Goal: Check status: Check status

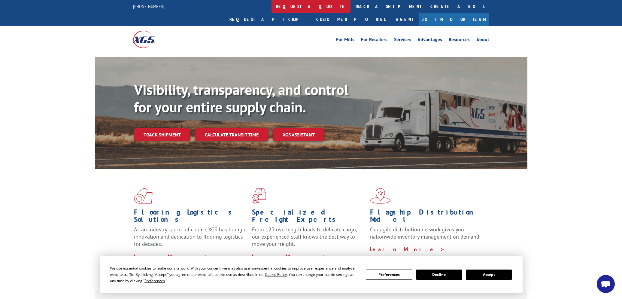
click at [271, 5] on link "request a quote" at bounding box center [310, 6] width 79 height 13
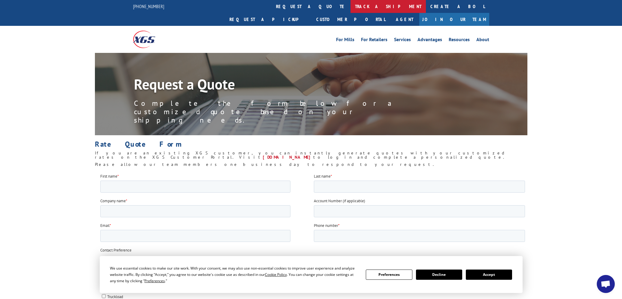
click at [350, 5] on link "track a shipment" at bounding box center [387, 6] width 75 height 13
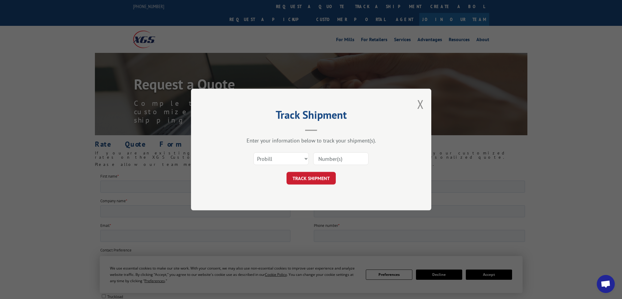
click at [333, 154] on input at bounding box center [340, 158] width 55 height 13
type input "17402382"
click button "TRACK SHIPMENT" at bounding box center [310, 178] width 49 height 13
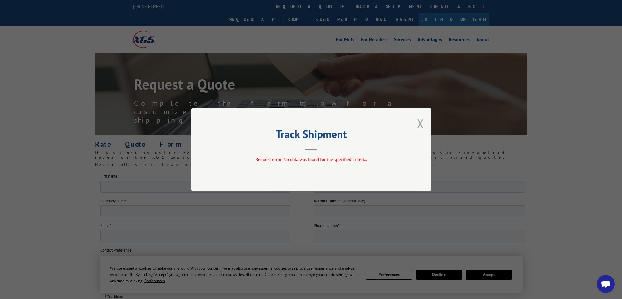
click at [420, 124] on button "Close modal" at bounding box center [420, 123] width 7 height 16
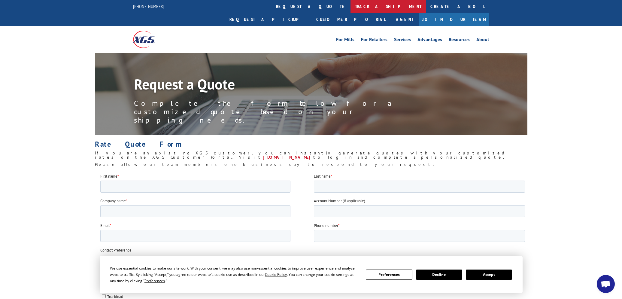
click at [350, 6] on link "track a shipment" at bounding box center [387, 6] width 75 height 13
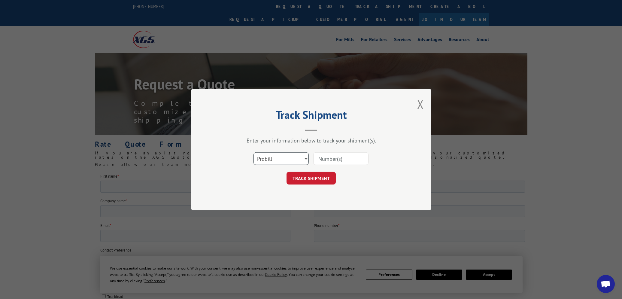
click at [276, 161] on select "Select category... Probill BOL PO" at bounding box center [280, 158] width 55 height 13
select select "bol"
click at [329, 160] on input at bounding box center [340, 158] width 55 height 13
type input "17402383"
click button "TRACK SHIPMENT" at bounding box center [310, 178] width 49 height 13
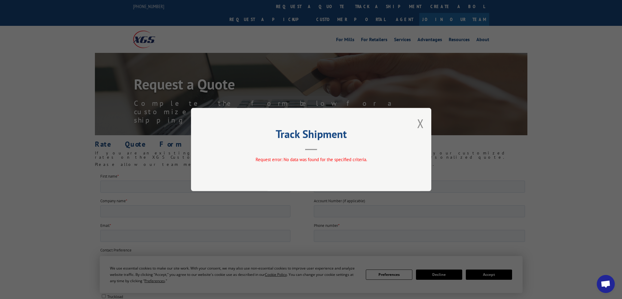
click at [414, 123] on div "Track Shipment Request error: No data was found for the specified criteria." at bounding box center [311, 149] width 240 height 83
click at [419, 123] on button "Close modal" at bounding box center [420, 123] width 7 height 16
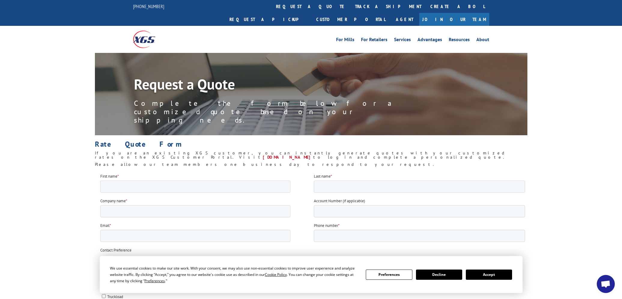
drag, startPoint x: 296, startPoint y: 6, endPoint x: 306, endPoint y: 16, distance: 14.9
click at [350, 6] on link "track a shipment" at bounding box center [387, 6] width 75 height 13
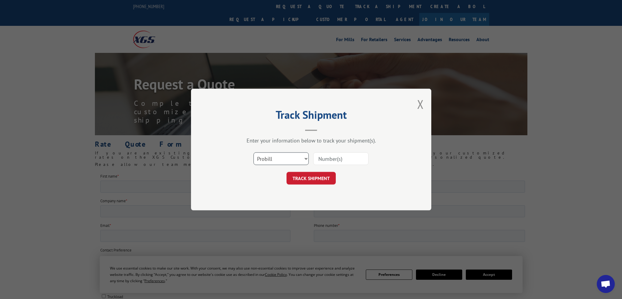
click at [300, 159] on select "Select category... Probill BOL PO" at bounding box center [280, 158] width 55 height 13
select select "po"
click at [319, 159] on input at bounding box center [340, 158] width 55 height 13
type input "17402383"
click button "TRACK SHIPMENT" at bounding box center [310, 178] width 49 height 13
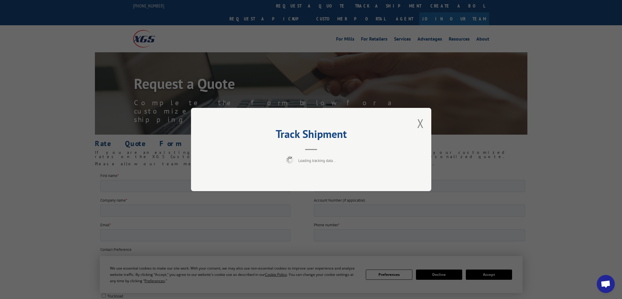
scroll to position [2, 0]
click at [420, 124] on button "Close modal" at bounding box center [420, 123] width 7 height 16
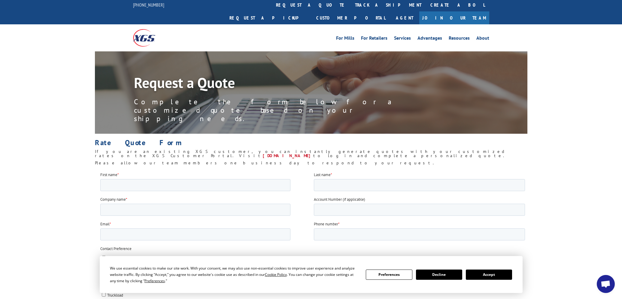
scroll to position [0, 0]
